Goal: Contribute content: Contribute content

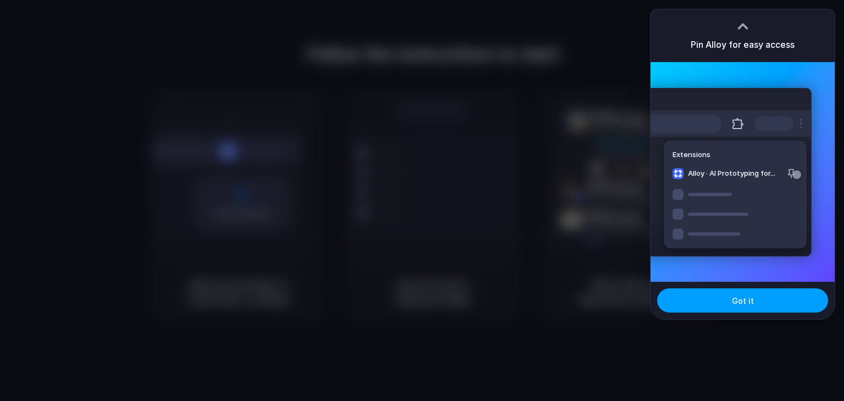
click at [734, 303] on span "Got it" at bounding box center [743, 301] width 22 height 12
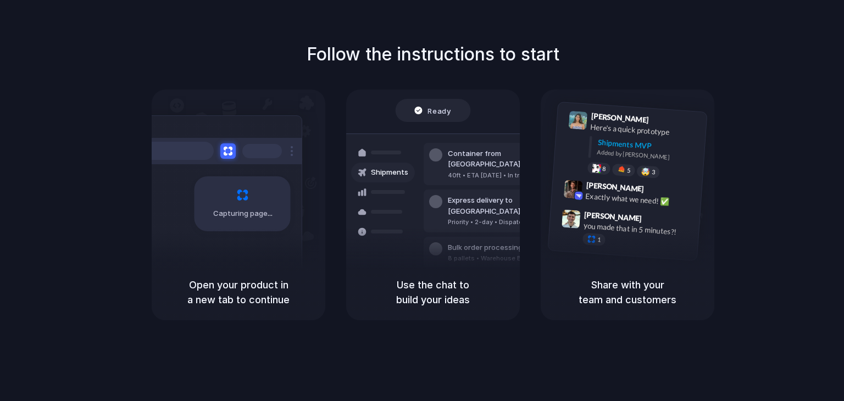
click at [467, 37] on div "Follow the instructions to start Capturing page Open your product in a new tab …" at bounding box center [433, 211] width 866 height 423
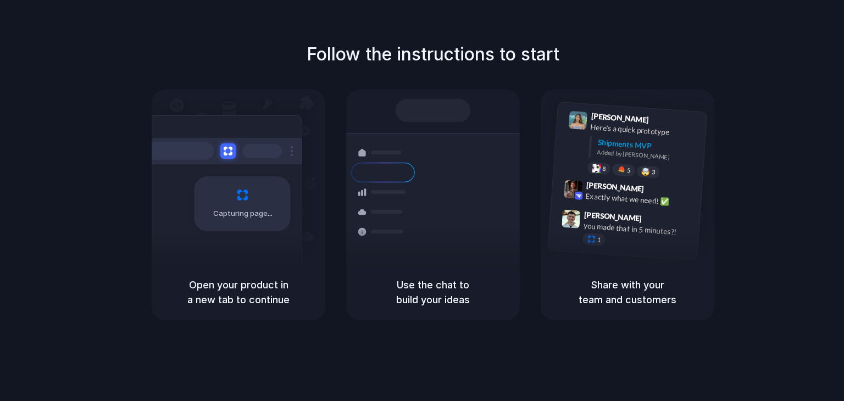
click at [495, 62] on h1 "Follow the instructions to start" at bounding box center [433, 54] width 253 height 26
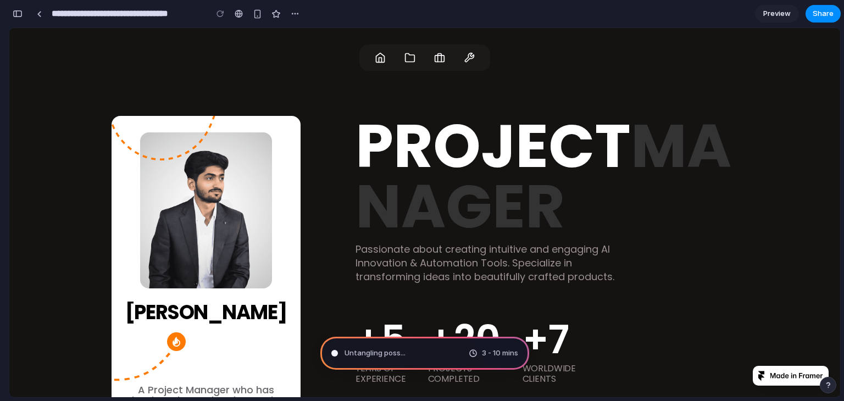
type input "**********"
